Goal: Task Accomplishment & Management: Use online tool/utility

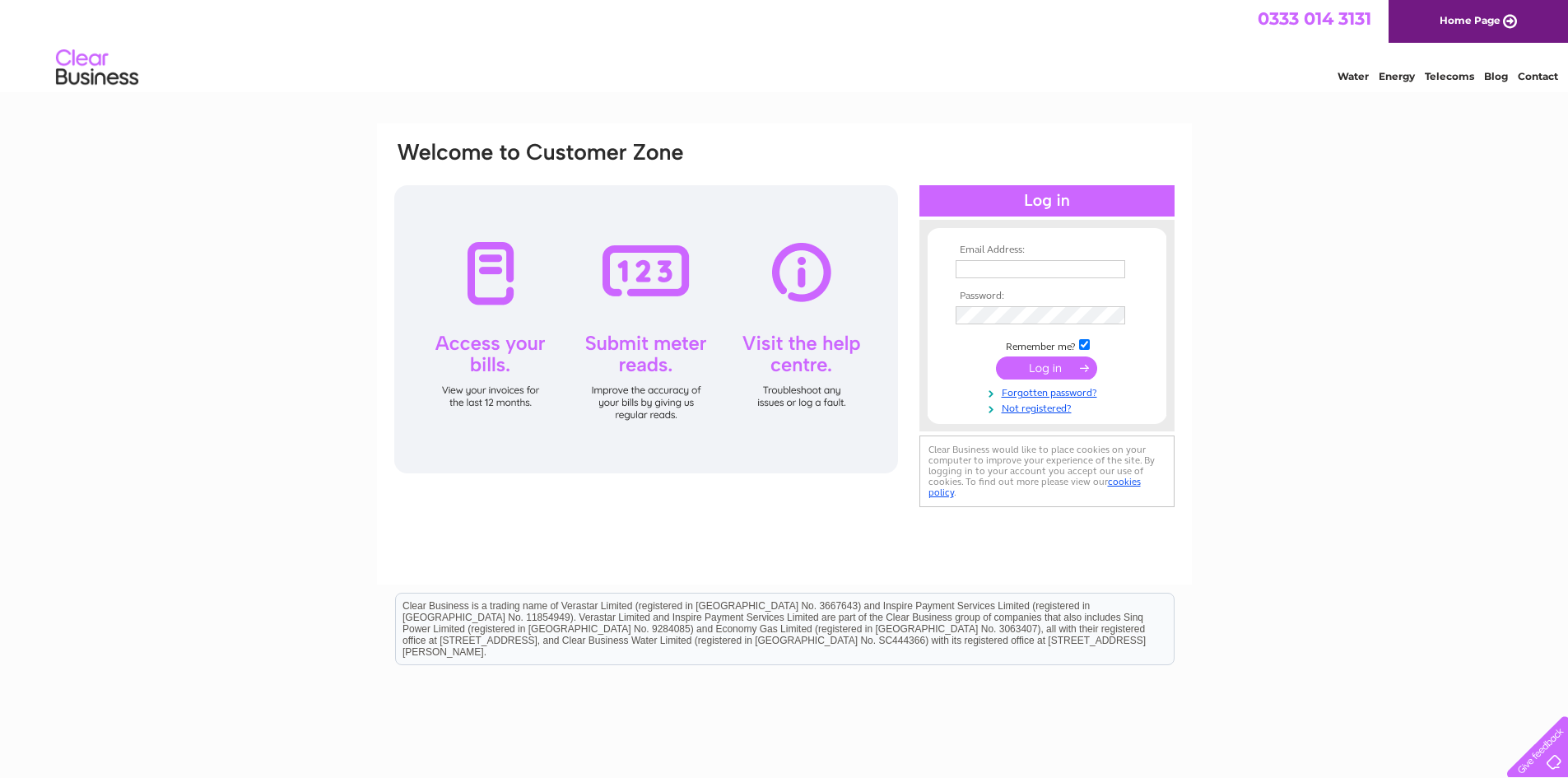
type input "elizabeth@ofcg.co.uk"
click at [1049, 363] on input "submit" at bounding box center [1046, 367] width 101 height 23
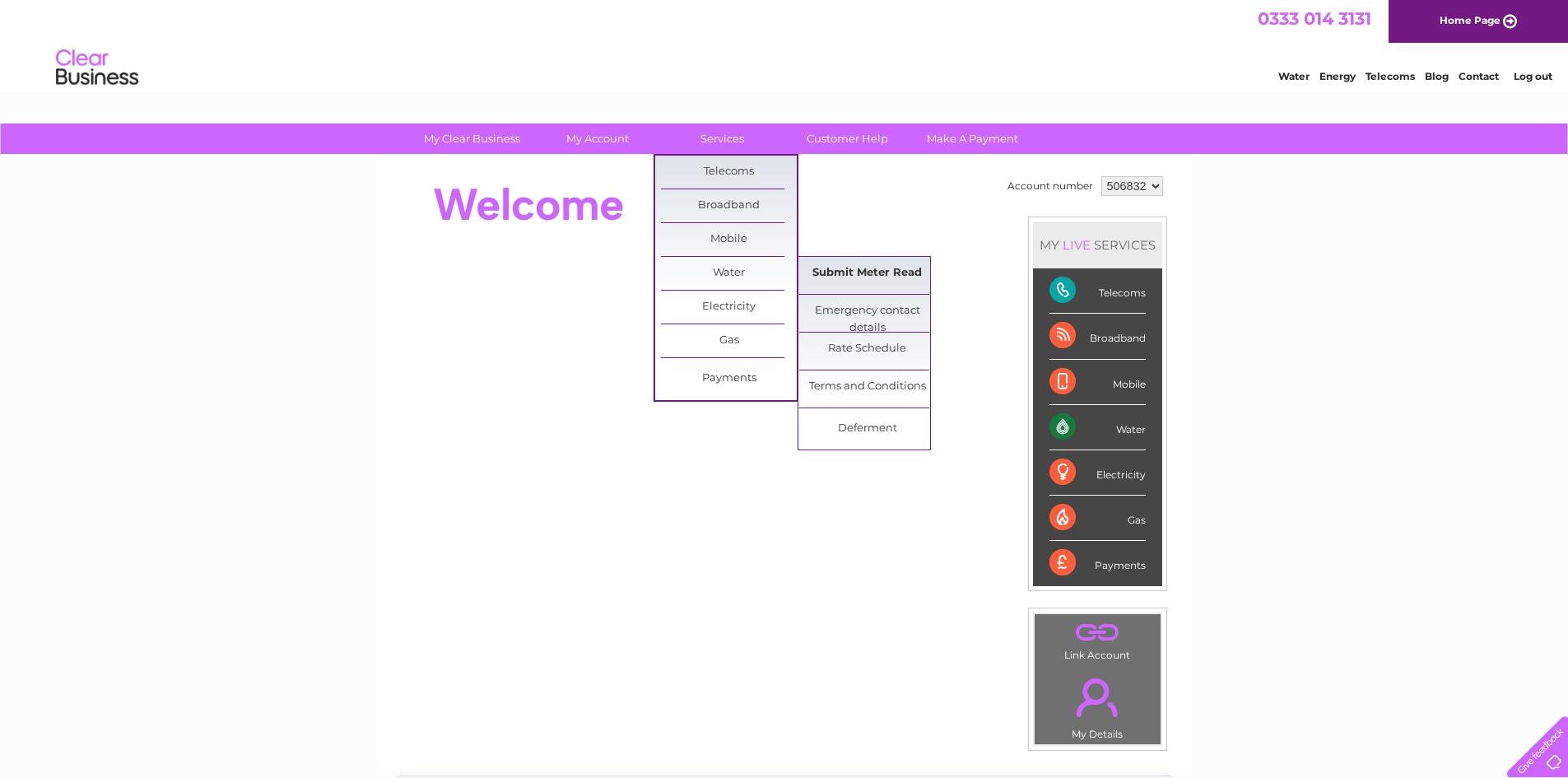
click at [873, 267] on link "Submit Meter Read" at bounding box center [867, 273] width 136 height 33
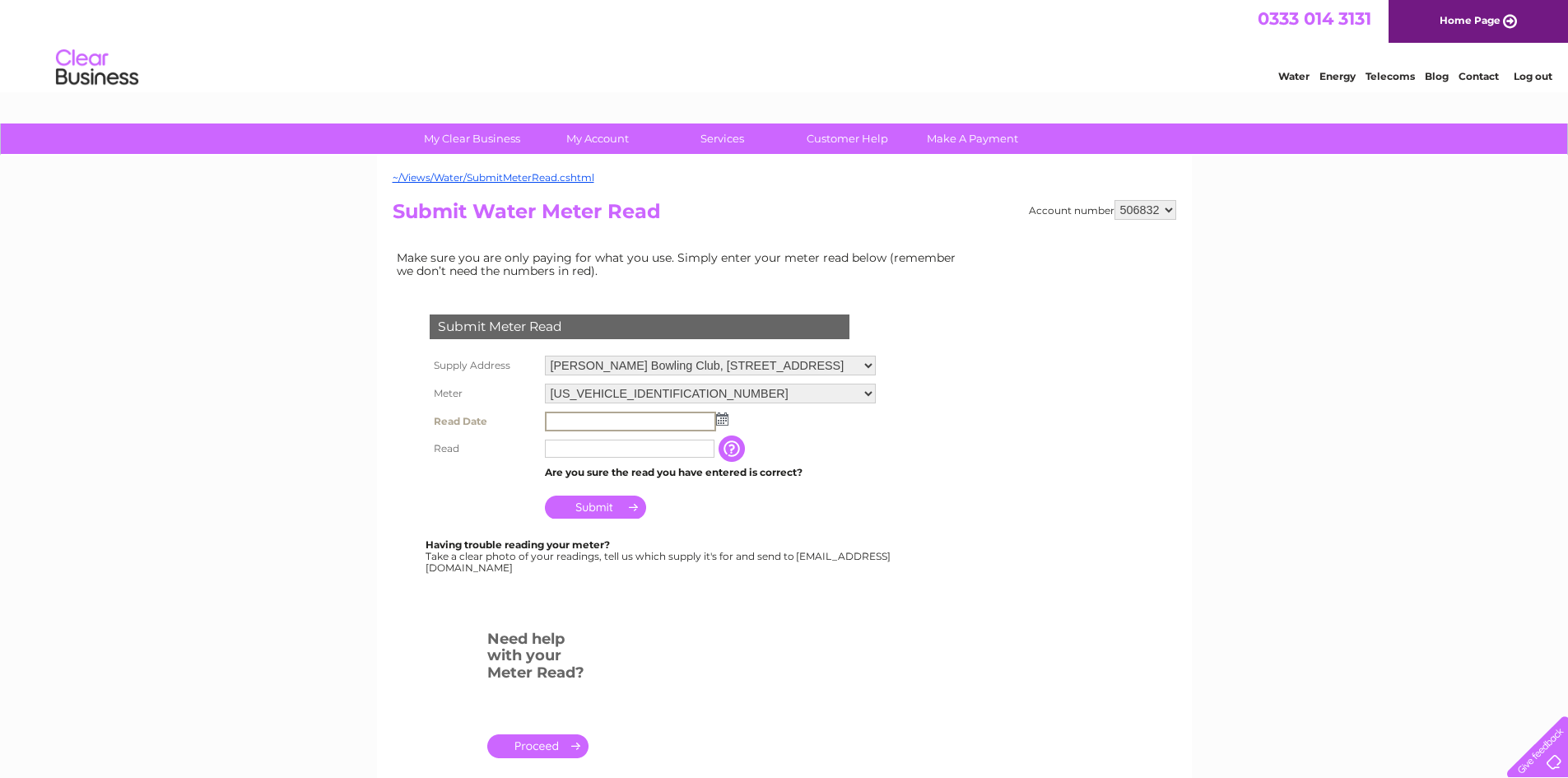
click at [551, 422] on input "text" at bounding box center [630, 421] width 171 height 19
click at [724, 420] on img at bounding box center [721, 419] width 13 height 14
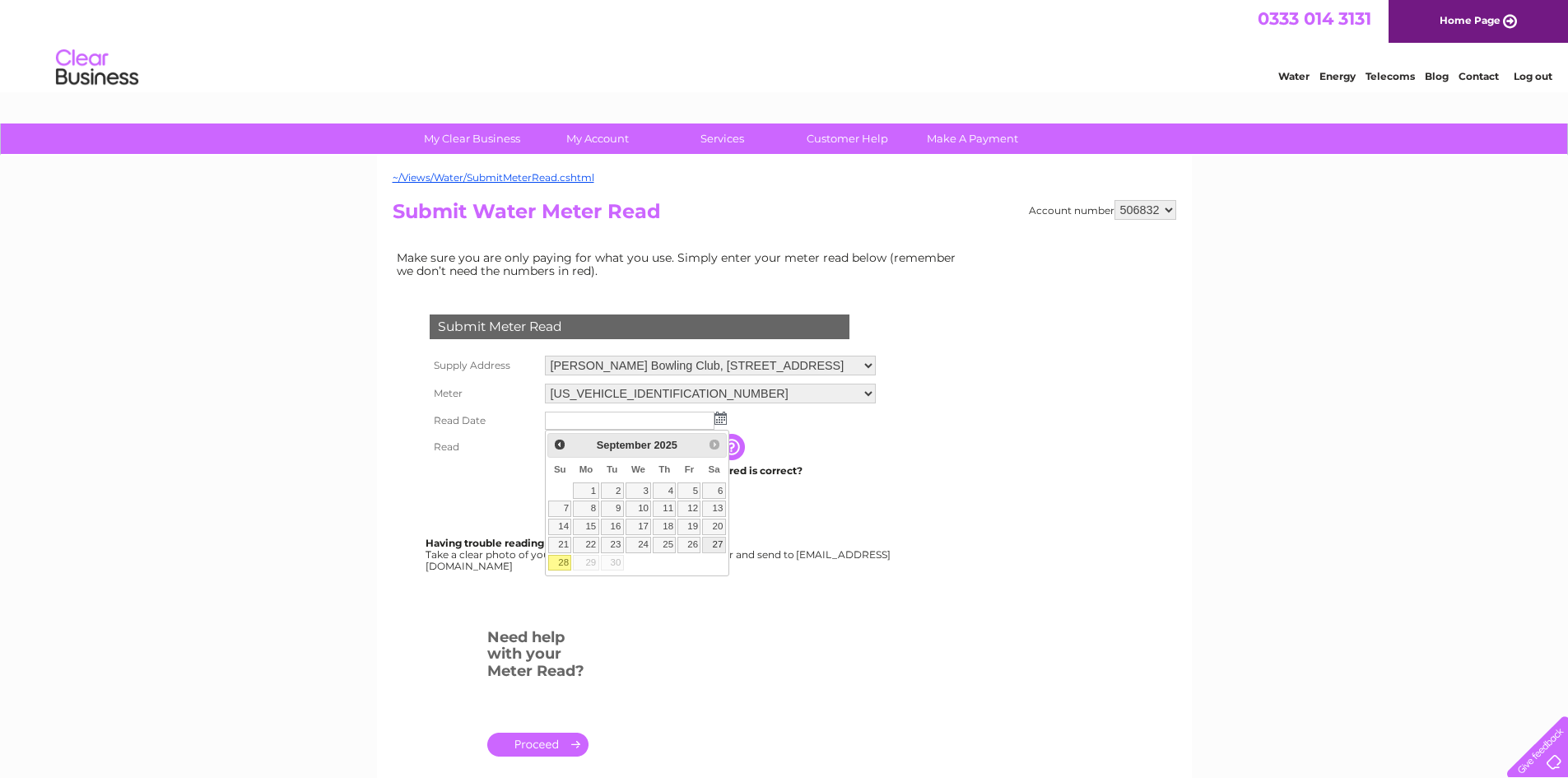
click at [721, 540] on link "27" at bounding box center [713, 544] width 23 height 16
type input "2025/09/27"
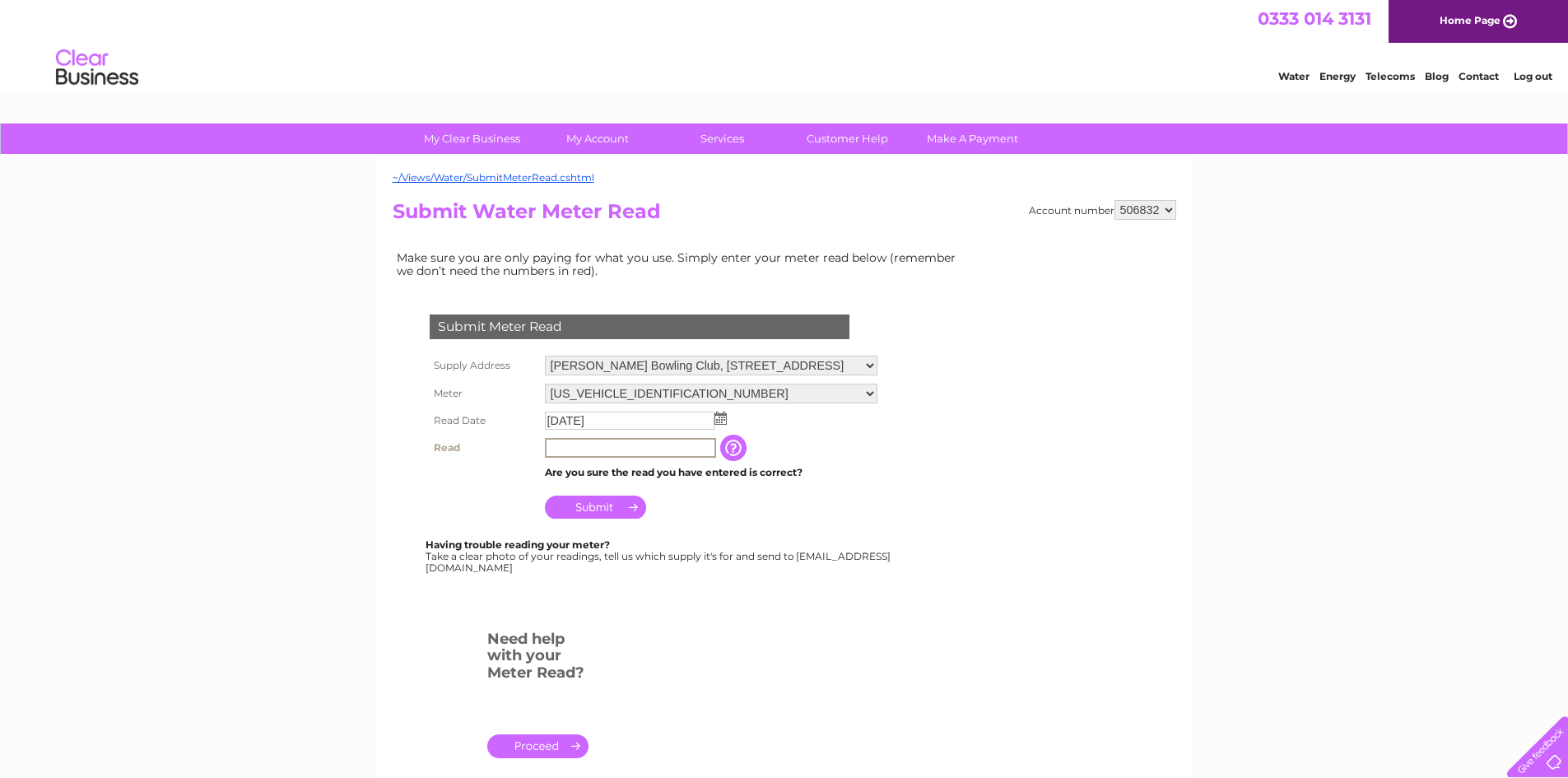
click at [566, 445] on input "text" at bounding box center [630, 447] width 171 height 19
click at [598, 501] on input "Submit" at bounding box center [595, 505] width 101 height 23
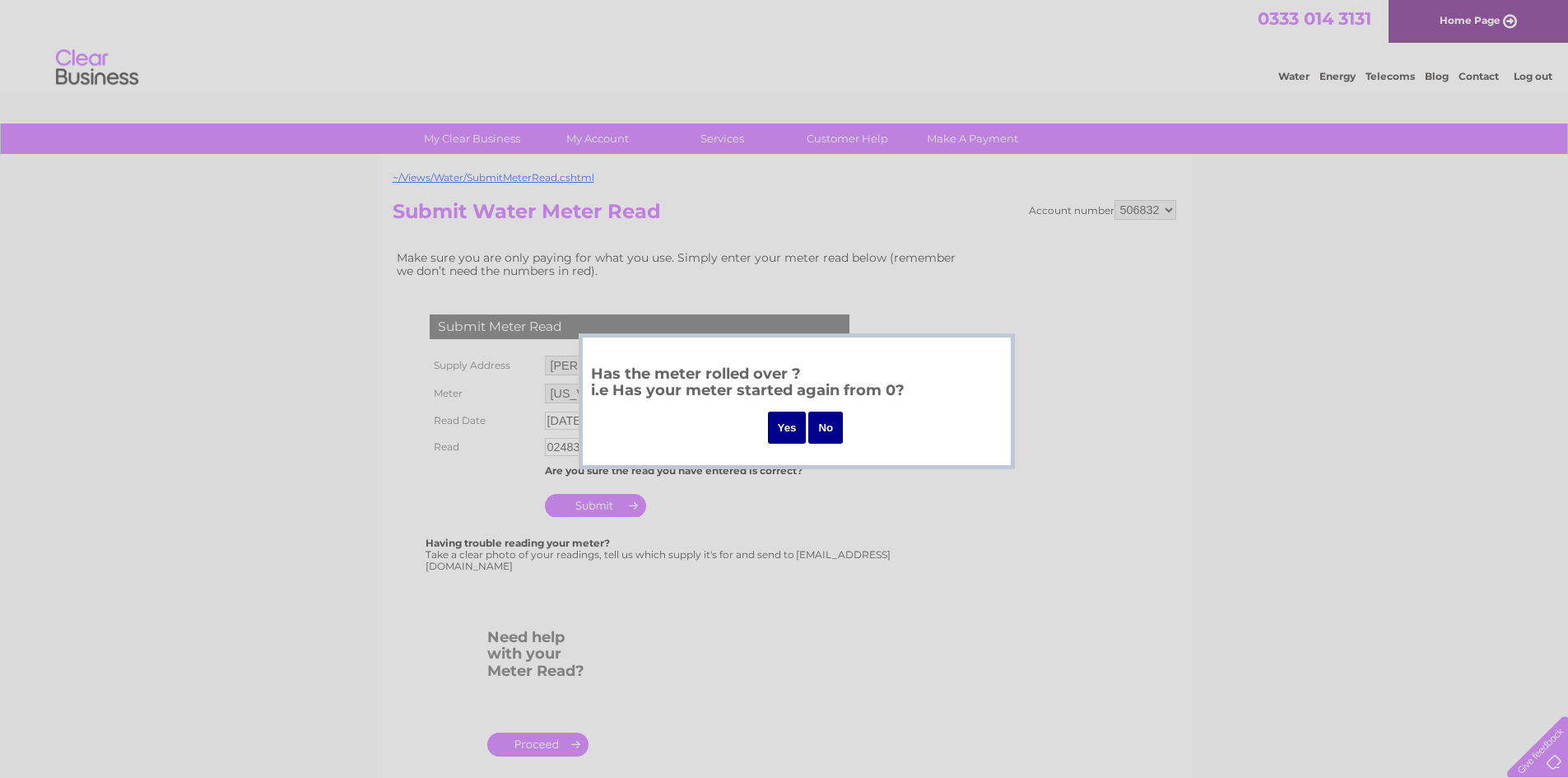
click at [829, 425] on input "No" at bounding box center [825, 428] width 35 height 32
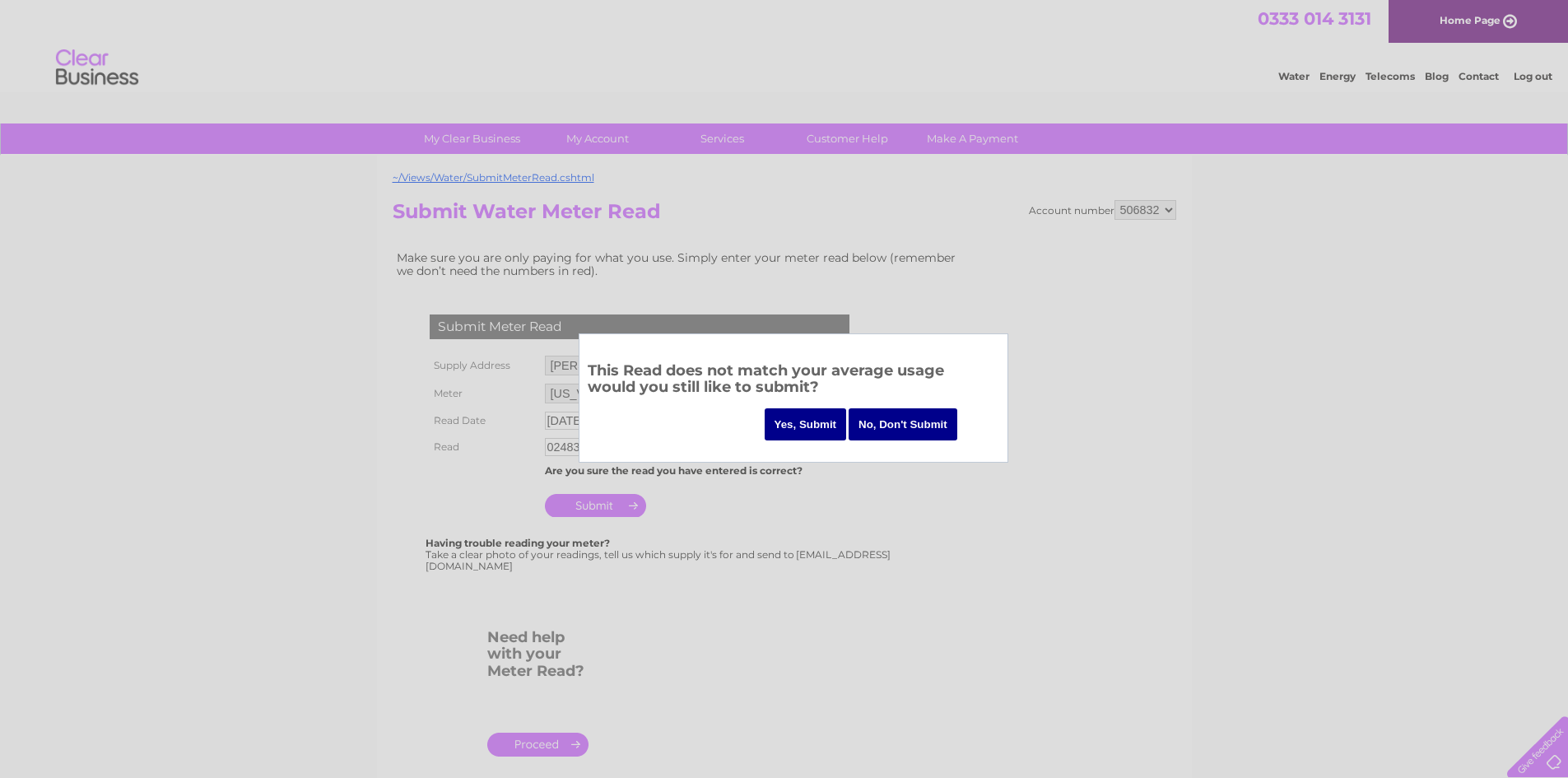
click at [903, 422] on input "No, Don't Submit" at bounding box center [902, 425] width 108 height 32
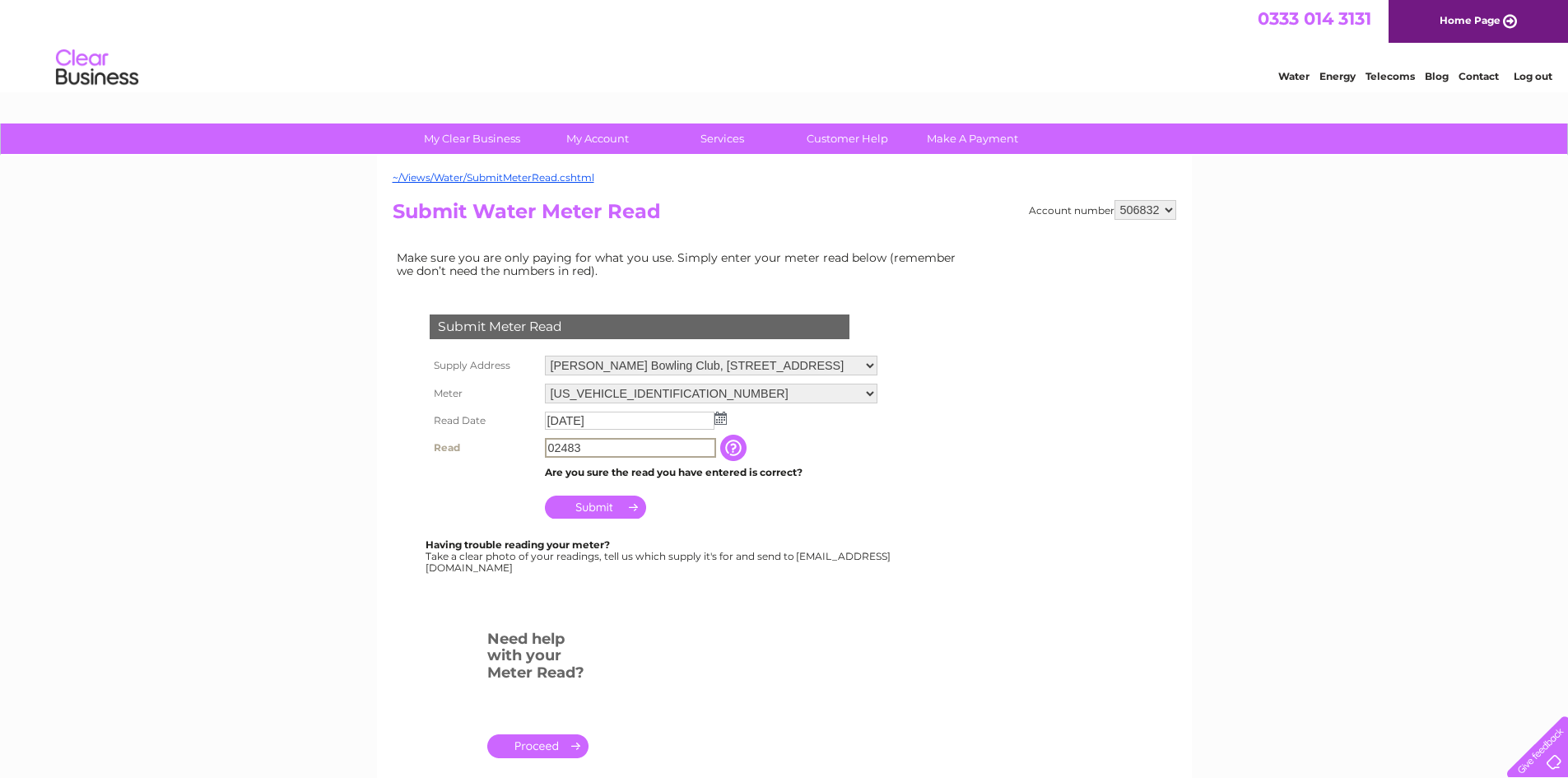
click at [554, 444] on input "02483" at bounding box center [630, 447] width 171 height 19
drag, startPoint x: 588, startPoint y: 451, endPoint x: 474, endPoint y: 451, distance: 114.0
click at [474, 451] on tr "Read 02483 The reading you have just taken from your water meter. Our records i…" at bounding box center [653, 447] width 456 height 28
type input "1"
type input "02483"
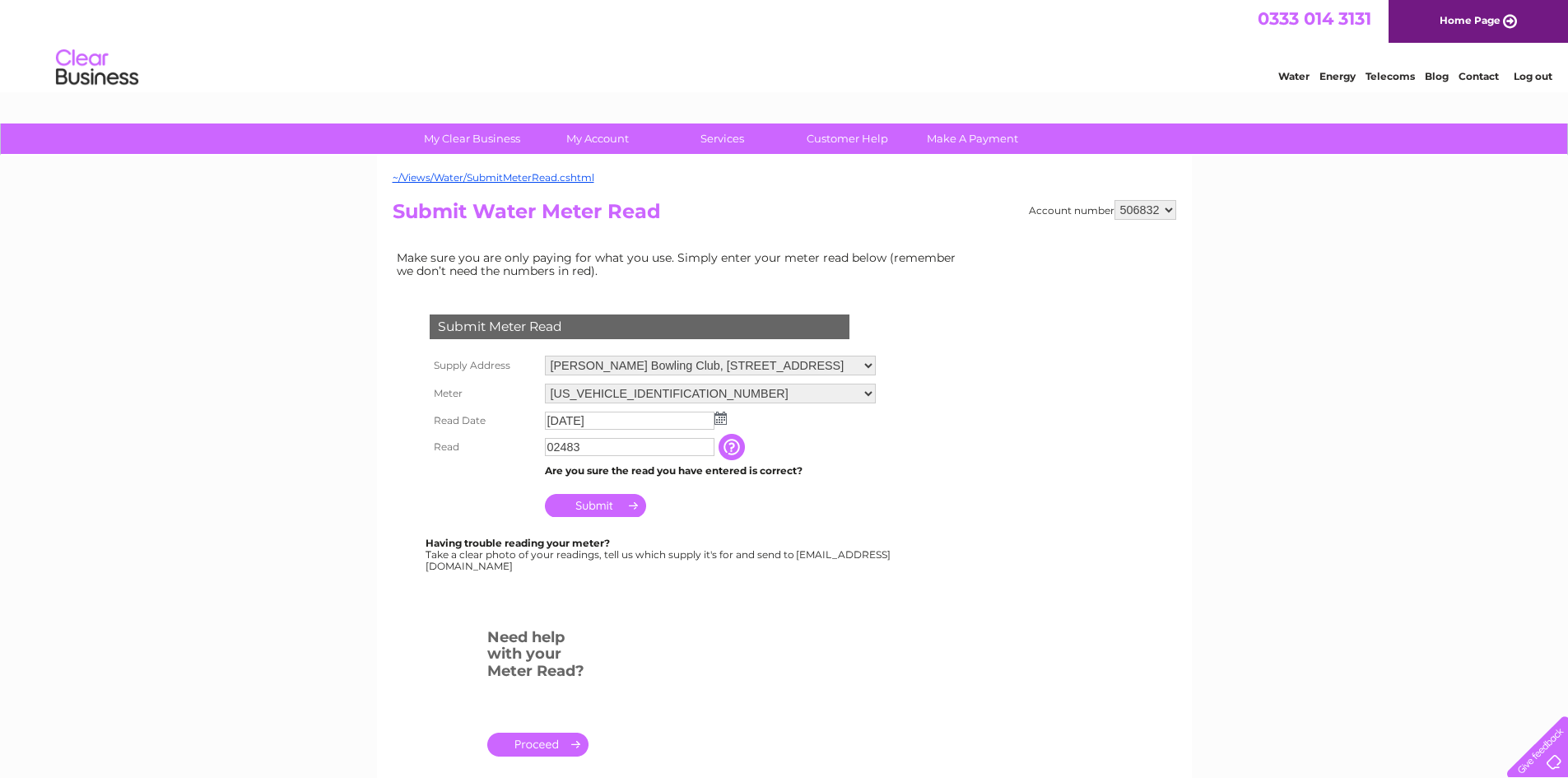
click at [592, 504] on input "Submit" at bounding box center [595, 505] width 101 height 23
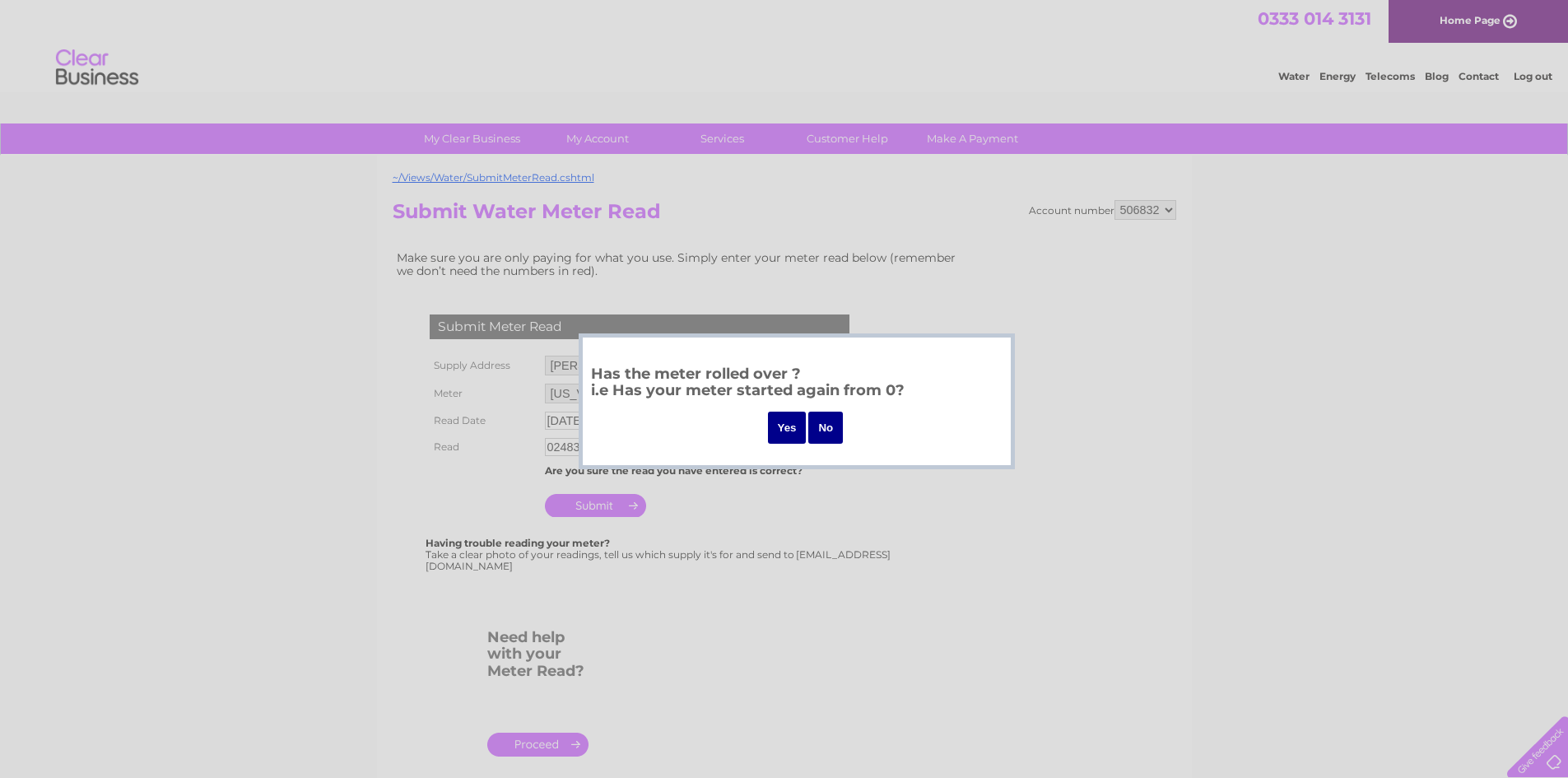
click at [823, 422] on input "No" at bounding box center [825, 428] width 35 height 32
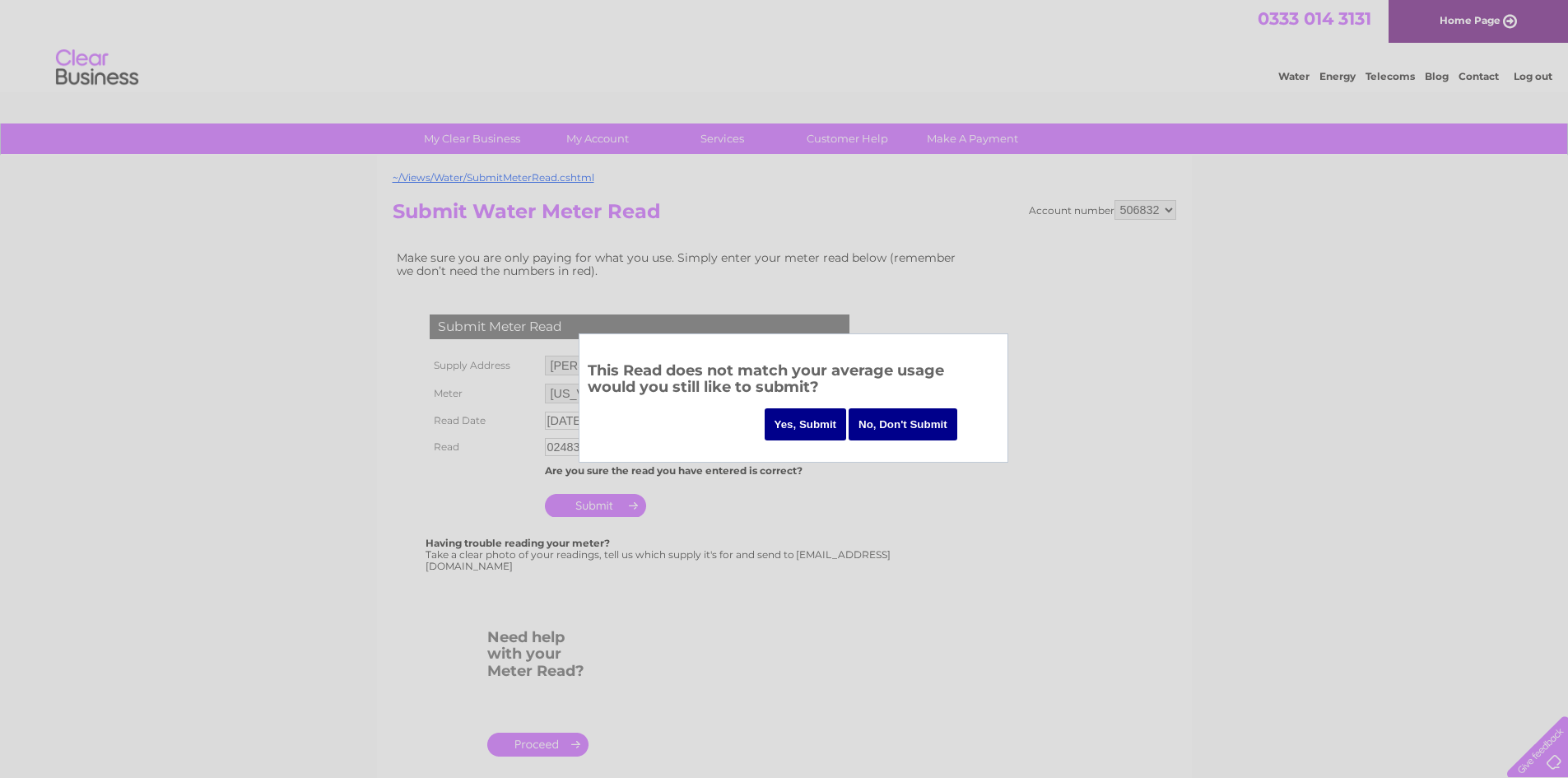
click at [823, 422] on input "Yes, Submit" at bounding box center [805, 425] width 82 height 32
